Goal: Transaction & Acquisition: Subscribe to service/newsletter

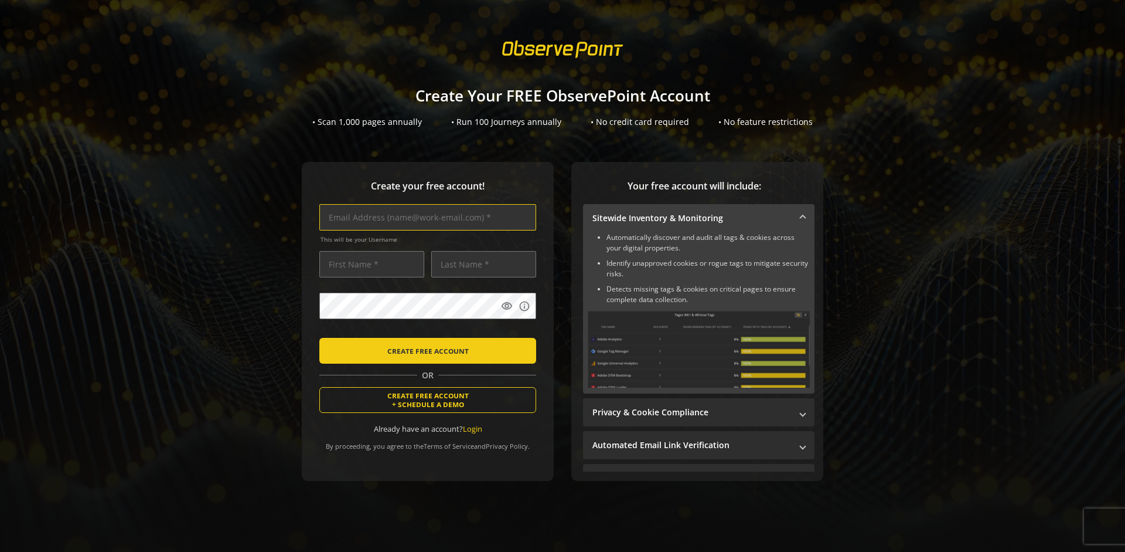
click at [425, 217] on input "text" at bounding box center [427, 217] width 217 height 26
type input "[EMAIL_ADDRESS][DOMAIN_NAME]"
click at [369, 264] on input "text" at bounding box center [371, 264] width 105 height 26
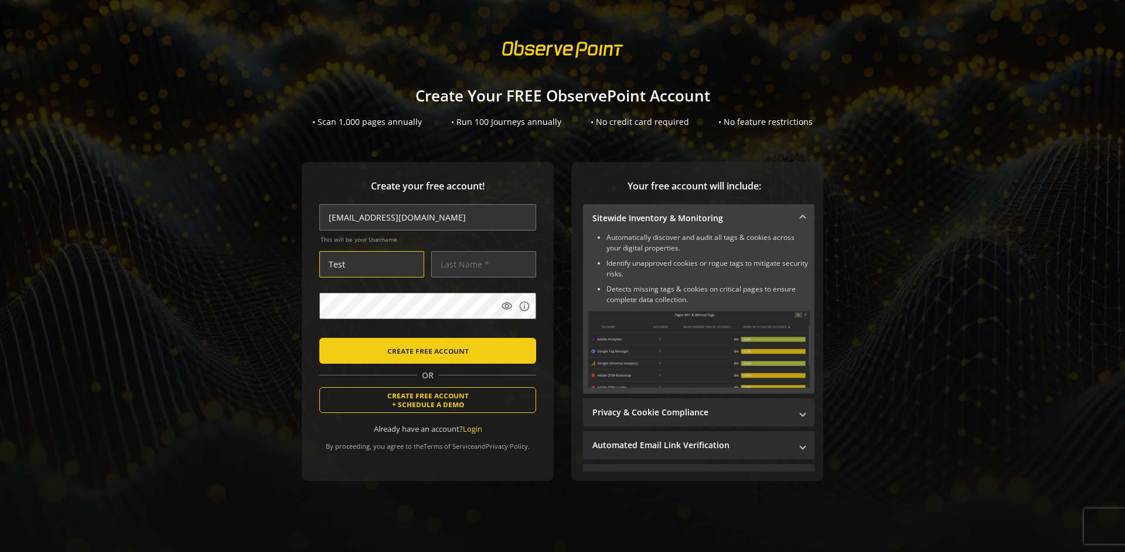
type input "Test"
click at [481, 264] on input "text" at bounding box center [483, 264] width 105 height 26
type input "Test"
click at [576, 331] on body "Loading... Create Your FREE ObservePoint Account • Scan 1,000 pages annually • …" at bounding box center [562, 276] width 1125 height 552
click at [425, 350] on span "CREATE FREE ACCOUNT" at bounding box center [427, 350] width 81 height 21
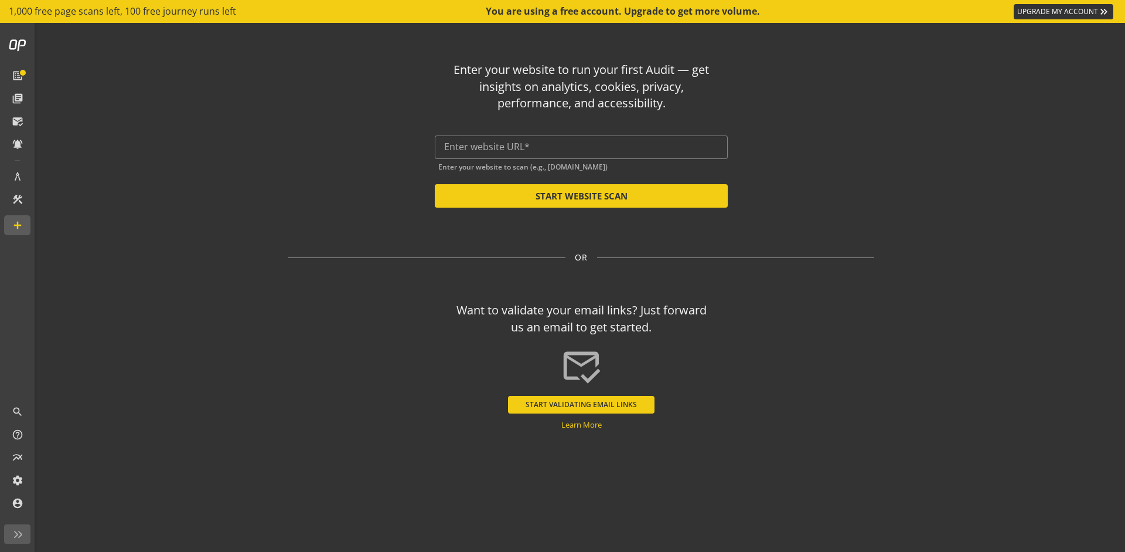
click at [581, 404] on button "START VALIDATING EMAIL LINKS" at bounding box center [581, 405] width 147 height 18
